Goal: Transaction & Acquisition: Purchase product/service

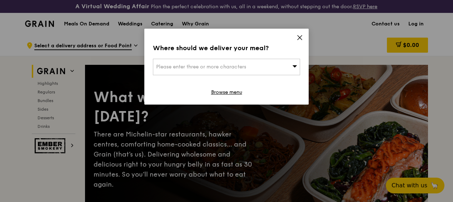
click at [291, 39] on div "Where should we deliver your meal? Please enter three or more characters Browse…" at bounding box center [226, 67] width 164 height 76
click at [298, 35] on icon at bounding box center [300, 37] width 6 height 6
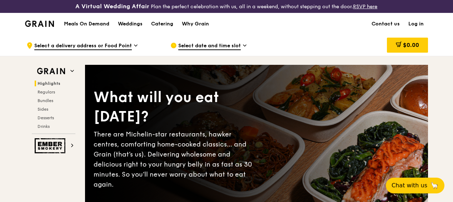
click at [239, 50] on span "Select date and time slot" at bounding box center [209, 46] width 63 height 8
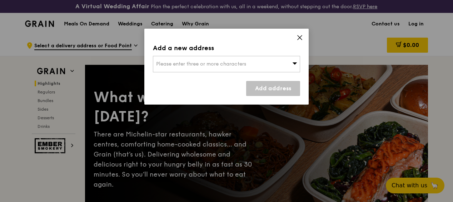
click at [300, 33] on div "Add a new address Please enter three or more characters Add address" at bounding box center [226, 67] width 164 height 76
click at [298, 41] on span at bounding box center [300, 39] width 6 height 8
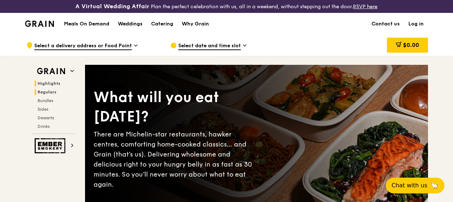
click at [50, 94] on span "Regulars" at bounding box center [47, 91] width 19 height 5
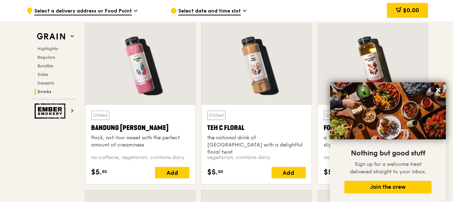
scroll to position [2561, 0]
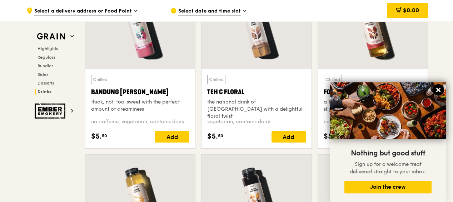
click at [441, 89] on icon at bounding box center [438, 89] width 6 height 6
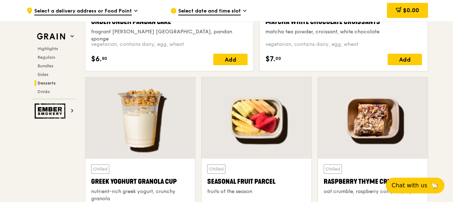
scroll to position [2096, 0]
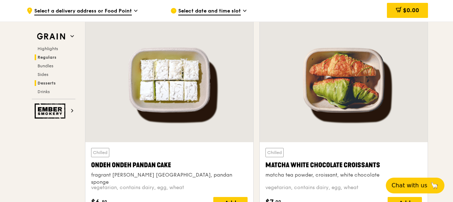
click at [39, 55] on span "Regulars" at bounding box center [47, 57] width 19 height 5
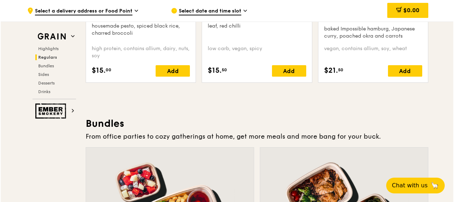
scroll to position [1103, 0]
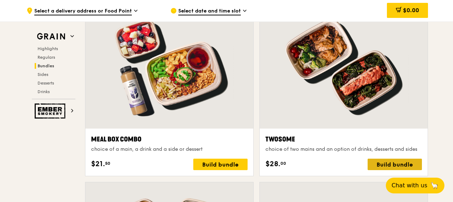
click at [383, 167] on div "Build bundle" at bounding box center [395, 163] width 54 height 11
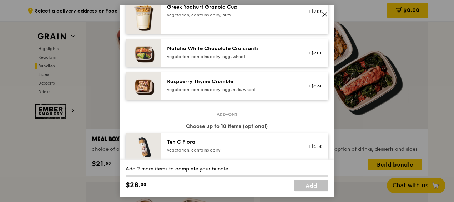
scroll to position [786, 0]
